Goal: Find specific page/section: Find specific page/section

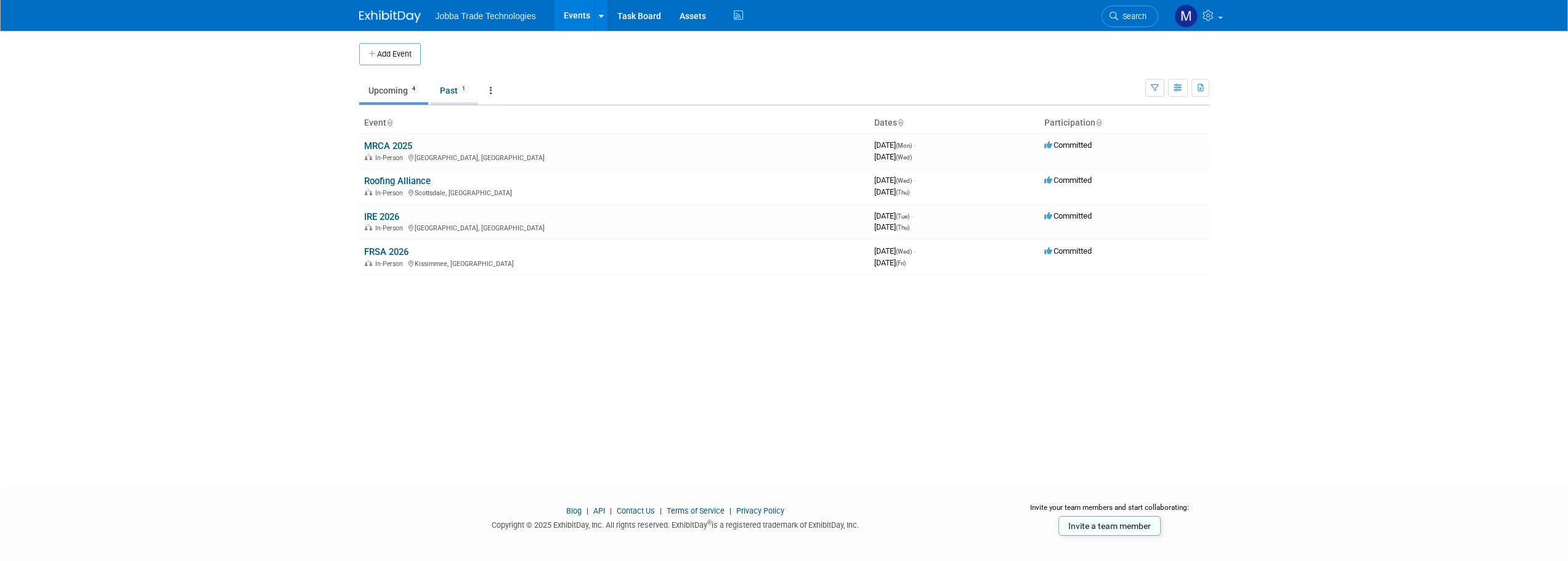
click at [455, 92] on link "Past 1" at bounding box center [454, 91] width 48 height 24
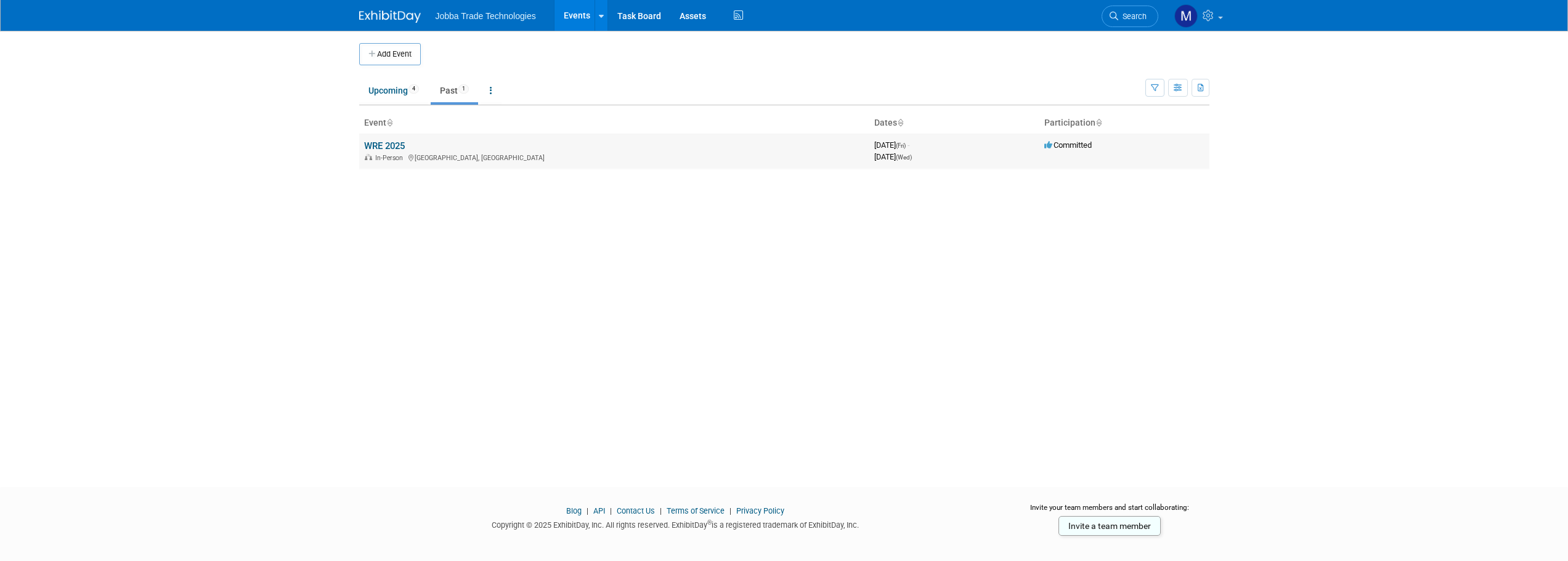
click at [392, 147] on link "WRE 2025" at bounding box center [384, 146] width 41 height 11
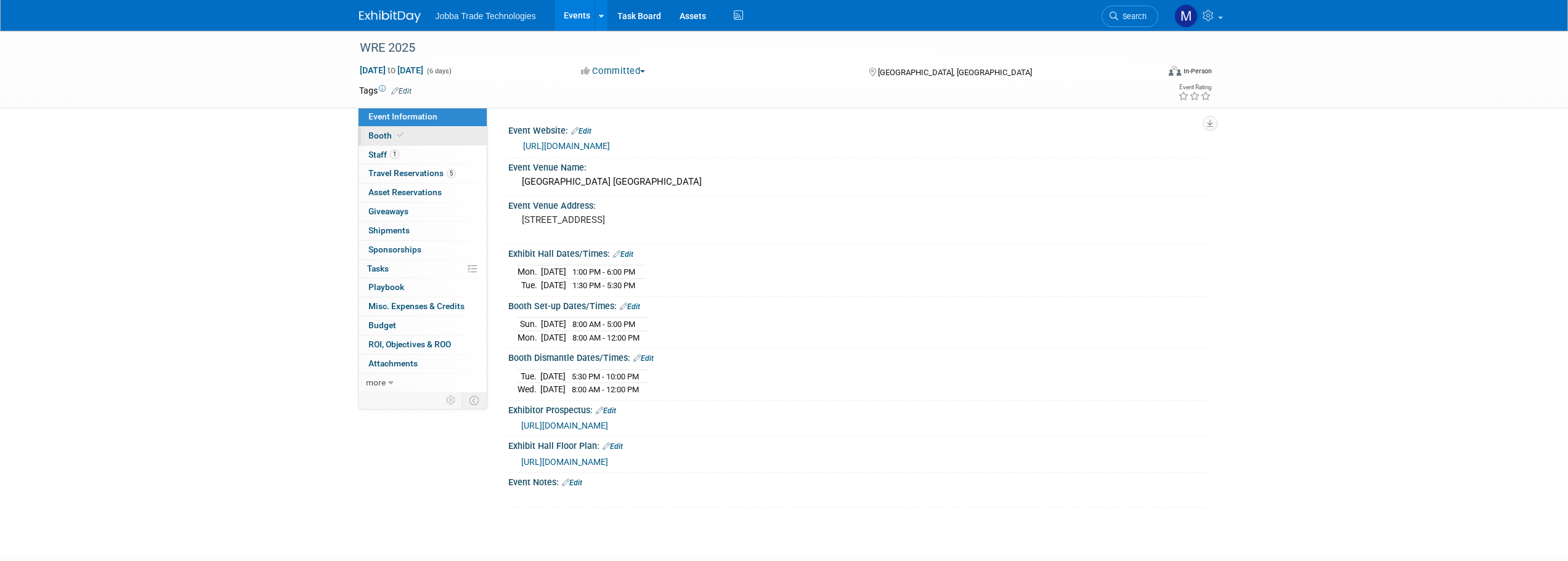
click at [412, 140] on link "Booth" at bounding box center [422, 136] width 128 height 18
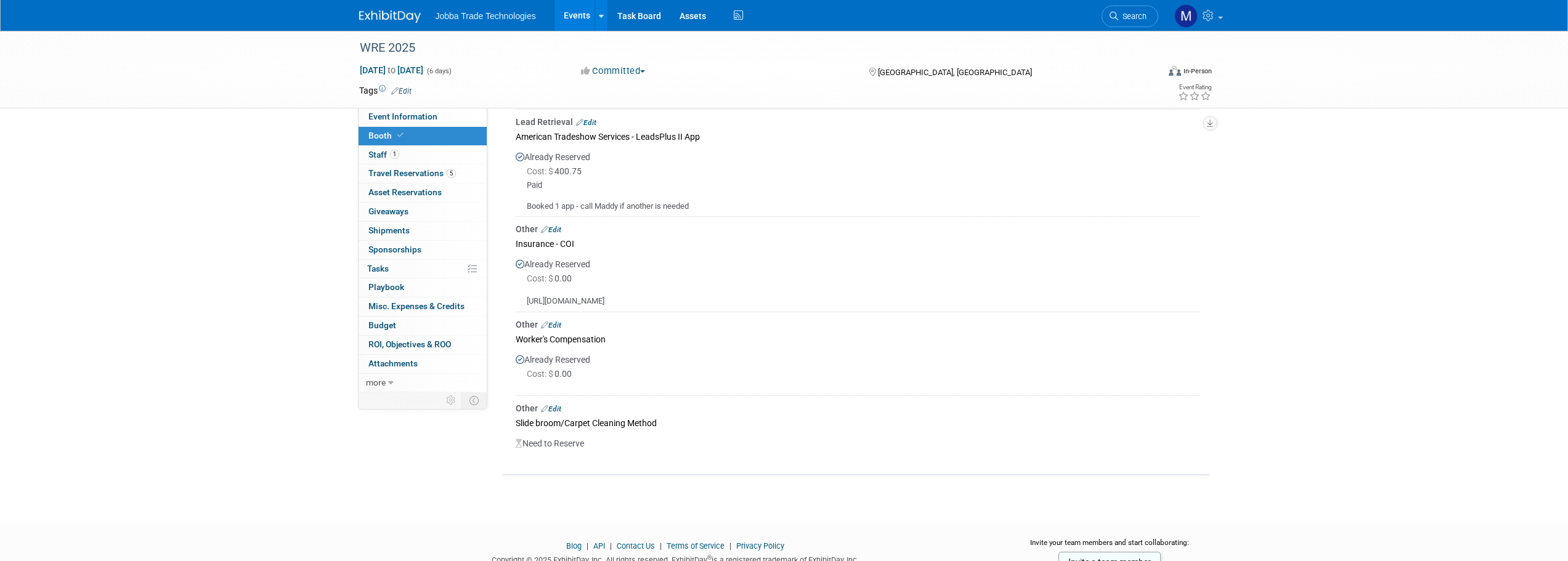
scroll to position [493, 0]
